Goal: Information Seeking & Learning: Learn about a topic

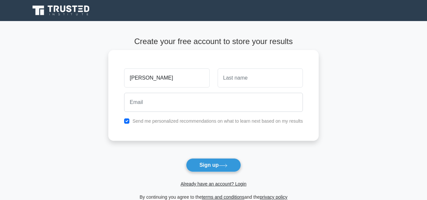
type input "[PERSON_NAME]"
click at [233, 78] on input "text" at bounding box center [260, 77] width 85 height 19
type input "musungayi"
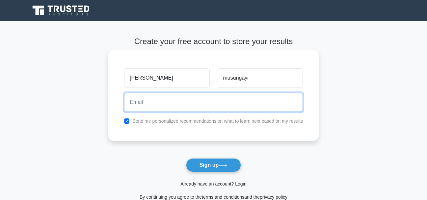
click at [153, 100] on input "email" at bounding box center [213, 102] width 179 height 19
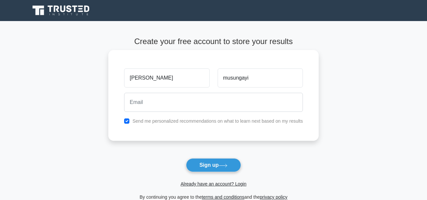
click at [179, 132] on div "SERGE musungayi Send me personalized recommendations on what to learn next base…" at bounding box center [213, 95] width 210 height 91
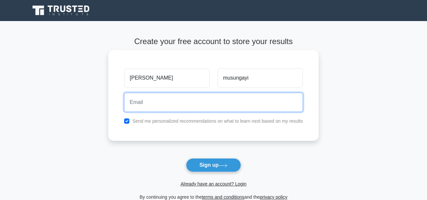
click at [160, 97] on input "email" at bounding box center [213, 102] width 179 height 19
type input "musungayiserge@gmail.com"
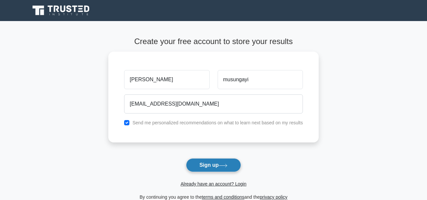
click at [217, 162] on button "Sign up" at bounding box center [213, 165] width 55 height 14
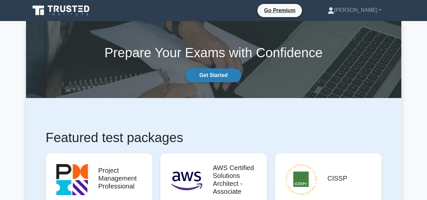
drag, startPoint x: 218, startPoint y: 72, endPoint x: 226, endPoint y: 71, distance: 7.3
click at [381, 11] on link "Serge" at bounding box center [355, 10] width 86 height 13
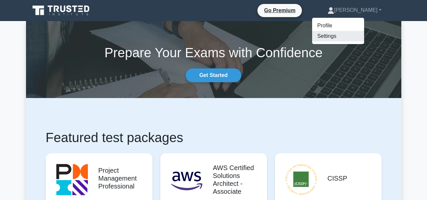
click at [359, 35] on link "Settings" at bounding box center [338, 36] width 52 height 11
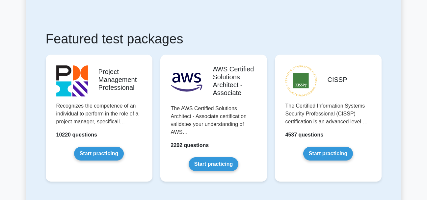
scroll to position [107, 0]
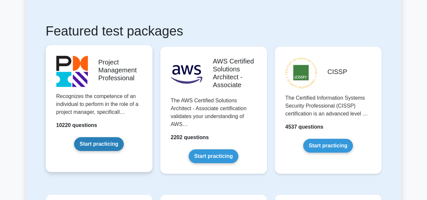
click at [102, 144] on link "Start practicing" at bounding box center [99, 144] width 50 height 14
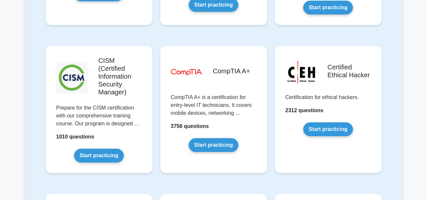
scroll to position [969, 0]
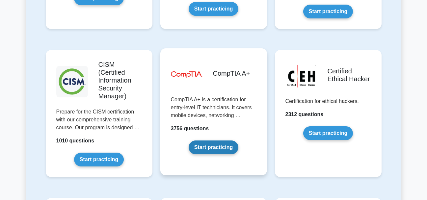
click at [208, 141] on link "Start practicing" at bounding box center [214, 148] width 50 height 14
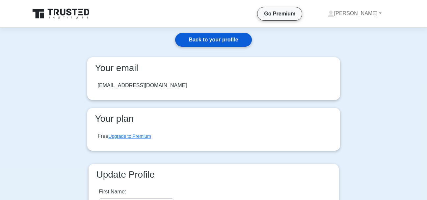
click at [234, 40] on link "Back to your profile" at bounding box center [213, 40] width 76 height 14
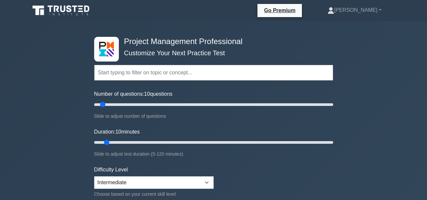
click at [120, 71] on input "text" at bounding box center [213, 73] width 239 height 16
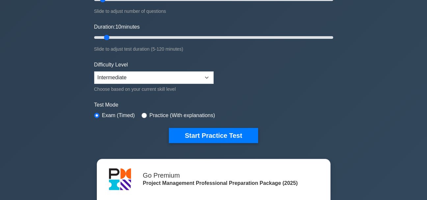
scroll to position [96, 0]
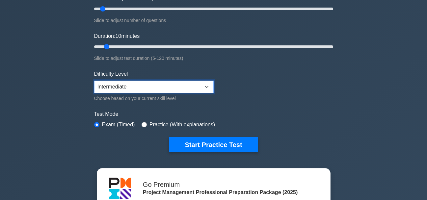
click at [208, 87] on select "Beginner Intermediate Expert" at bounding box center [154, 87] width 120 height 13
select select "beginner"
click at [94, 81] on select "Beginner Intermediate Expert" at bounding box center [154, 87] width 120 height 13
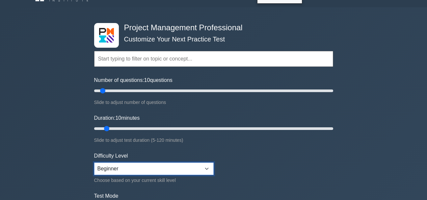
scroll to position [9, 0]
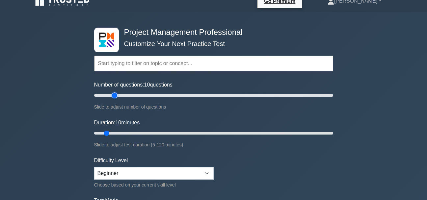
click at [118, 94] on input "Number of questions: 10 questions" at bounding box center [213, 96] width 239 height 8
type input "5"
click at [99, 96] on input "Number of questions: 20 questions" at bounding box center [213, 96] width 239 height 8
click at [108, 64] on input "text" at bounding box center [213, 64] width 239 height 16
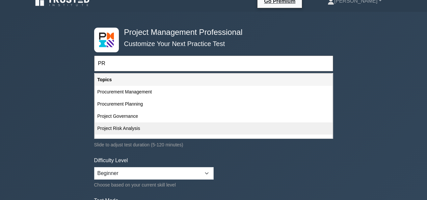
click at [125, 127] on div "Project Risk Analysis" at bounding box center [214, 128] width 238 height 12
type input "Project Risk Analysis"
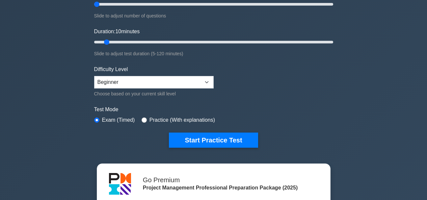
scroll to position [110, 0]
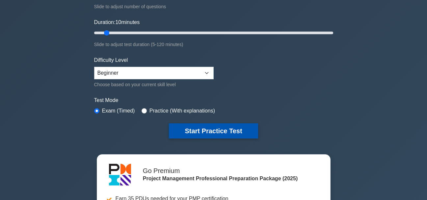
click at [217, 132] on button "Start Practice Test" at bounding box center [213, 130] width 89 height 15
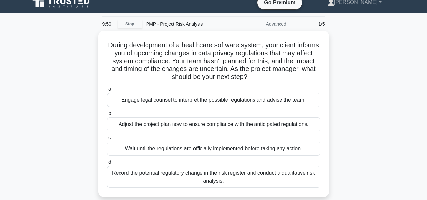
scroll to position [7, 0]
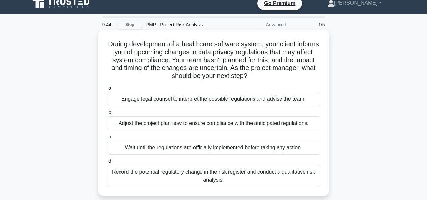
click at [183, 100] on div "Engage legal counsel to interpret the possible regulations and advise the team." at bounding box center [213, 99] width 213 height 14
click at [107, 91] on input "a. Engage legal counsel to interpret the possible regulations and advise the te…" at bounding box center [107, 88] width 0 height 4
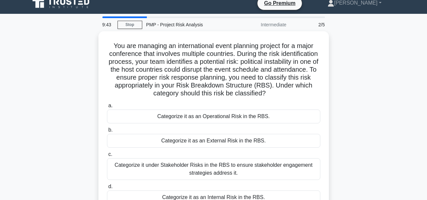
scroll to position [0, 0]
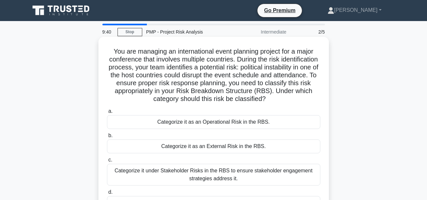
click at [203, 144] on div "Categorize it as an External Risk in the RBS." at bounding box center [213, 147] width 213 height 14
click at [107, 138] on input "b. Categorize it as an External Risk in the RBS." at bounding box center [107, 136] width 0 height 4
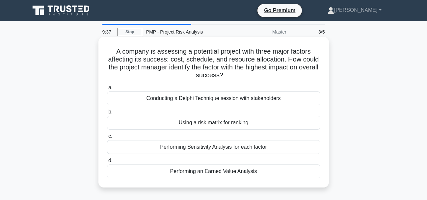
click at [198, 123] on div "Using a risk matrix for ranking" at bounding box center [213, 123] width 213 height 14
click at [107, 114] on input "b. Using a risk matrix for ranking" at bounding box center [107, 112] width 0 height 4
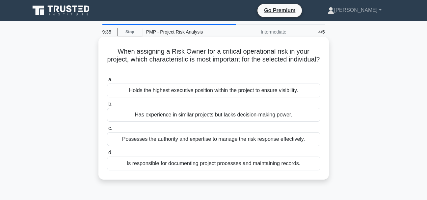
click at [200, 94] on div "Holds the highest executive position within the project to ensure visibility." at bounding box center [213, 91] width 213 height 14
click at [107, 82] on input "a. Holds the highest executive position within the project to ensure visibility." at bounding box center [107, 80] width 0 height 4
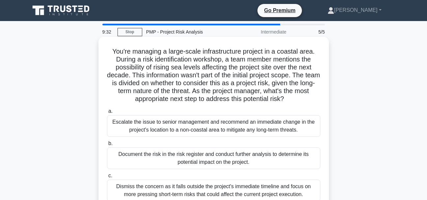
click at [204, 124] on div "Escalate the issue to senior management and recommend an immediate change in th…" at bounding box center [213, 126] width 213 height 22
click at [107, 114] on input "a. Escalate the issue to senior management and recommend an immediate change in…" at bounding box center [107, 111] width 0 height 4
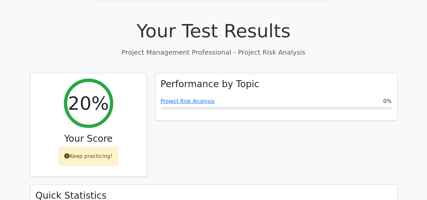
scroll to position [202, 0]
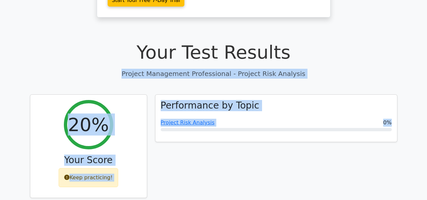
drag, startPoint x: 415, startPoint y: 60, endPoint x: 419, endPoint y: 19, distance: 41.1
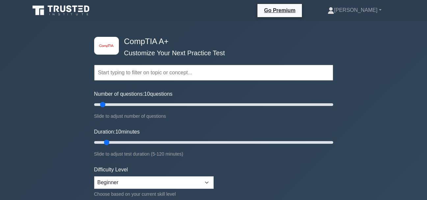
click at [115, 72] on input "text" at bounding box center [213, 73] width 239 height 16
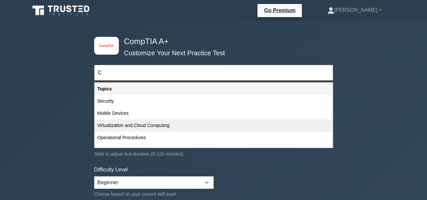
click at [152, 129] on div "Virtualization and Cloud Computing" at bounding box center [214, 126] width 238 height 12
type input "Virtualization and Cloud Computing"
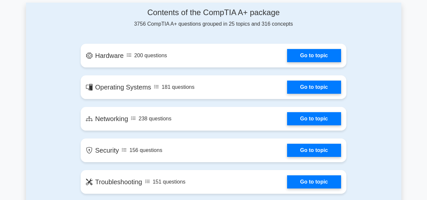
scroll to position [426, 0]
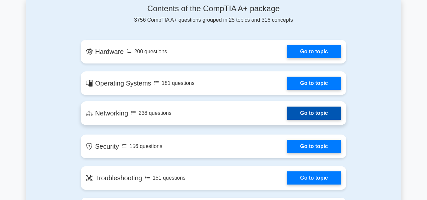
click at [312, 114] on link "Go to topic" at bounding box center [314, 113] width 54 height 13
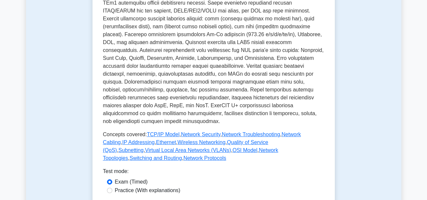
scroll to position [235, 0]
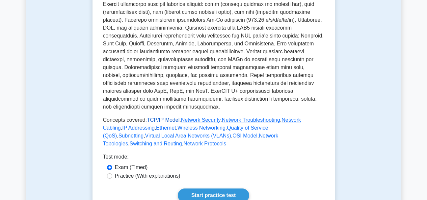
click at [159, 117] on link "TCP/IP Model" at bounding box center [163, 120] width 33 height 6
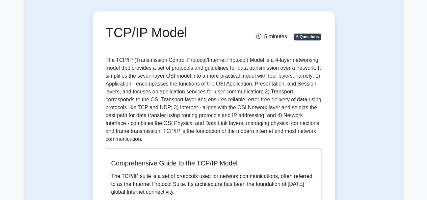
scroll to position [53, 0]
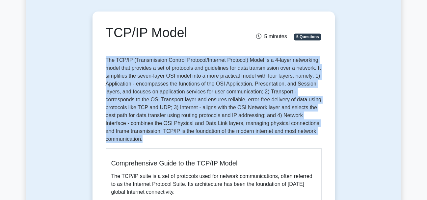
drag, startPoint x: 106, startPoint y: 59, endPoint x: 195, endPoint y: 139, distance: 119.1
click at [195, 139] on p "The TCP/IP (Transmission Control Protocol/Internet Protocol) Model is a 4-layer…" at bounding box center [214, 99] width 216 height 87
copy p "The TCP/IP (Transmission Control Protocol/Internet Protocol) Model is a 4-layer…"
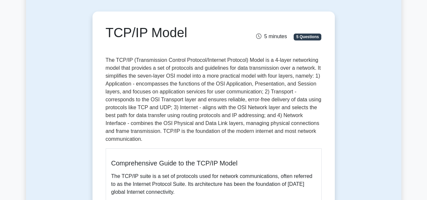
click at [260, 163] on h5 "Comprehensive Guide to the TCP/IP Model" at bounding box center [213, 163] width 205 height 8
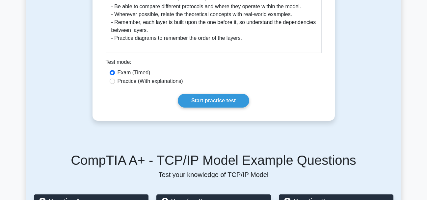
scroll to position [395, 0]
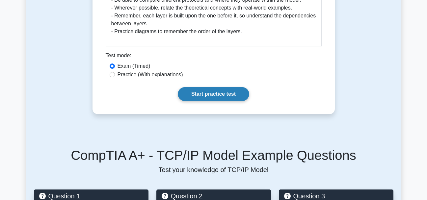
click at [220, 93] on link "Start practice test" at bounding box center [213, 94] width 71 height 14
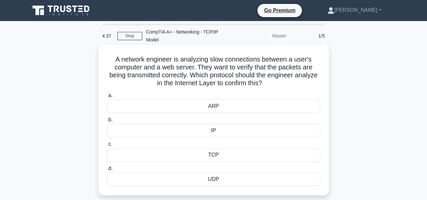
click at [218, 156] on div "TCP" at bounding box center [213, 155] width 213 height 14
click at [107, 146] on input "c. TCP" at bounding box center [107, 144] width 0 height 4
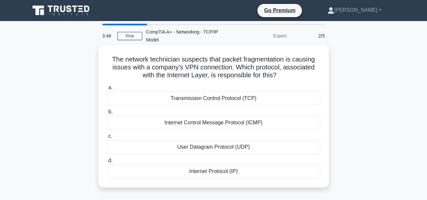
click at [216, 149] on div "User Datagram Protocol (UDP)" at bounding box center [213, 147] width 213 height 14
click at [107, 139] on input "c. User Datagram Protocol (UDP)" at bounding box center [107, 136] width 0 height 4
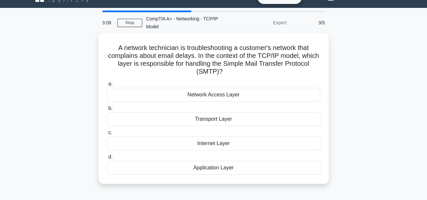
scroll to position [26, 0]
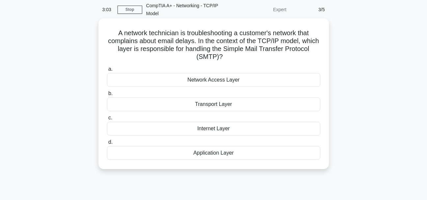
click at [214, 101] on div "Transport Layer" at bounding box center [213, 104] width 213 height 14
click at [107, 96] on input "b. Transport Layer" at bounding box center [107, 94] width 0 height 4
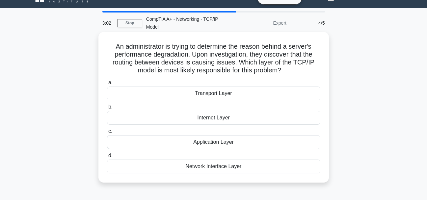
scroll to position [0, 0]
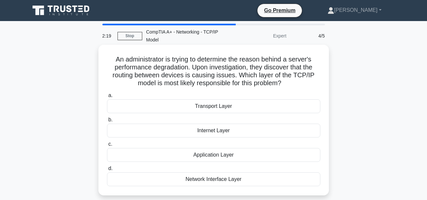
click at [235, 179] on div "Network Interface Layer" at bounding box center [213, 180] width 213 height 14
click at [107, 171] on input "d. Network Interface Layer" at bounding box center [107, 169] width 0 height 4
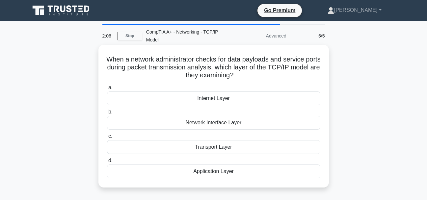
click at [230, 172] on div "Application Layer" at bounding box center [213, 172] width 213 height 14
click at [107, 163] on input "d. Application Layer" at bounding box center [107, 161] width 0 height 4
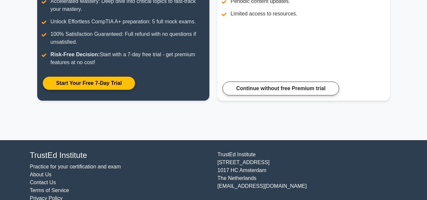
scroll to position [145, 0]
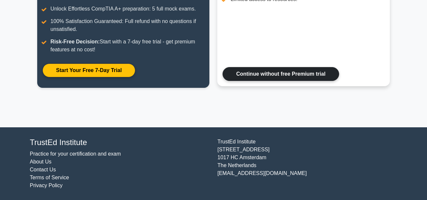
click at [289, 76] on link "Continue without free Premium trial" at bounding box center [281, 74] width 116 height 14
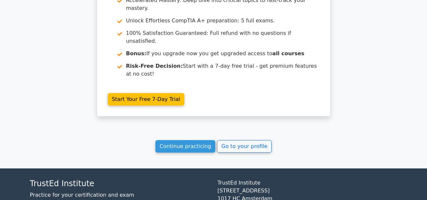
scroll to position [910, 0]
